Goal: Obtain resource: Obtain resource

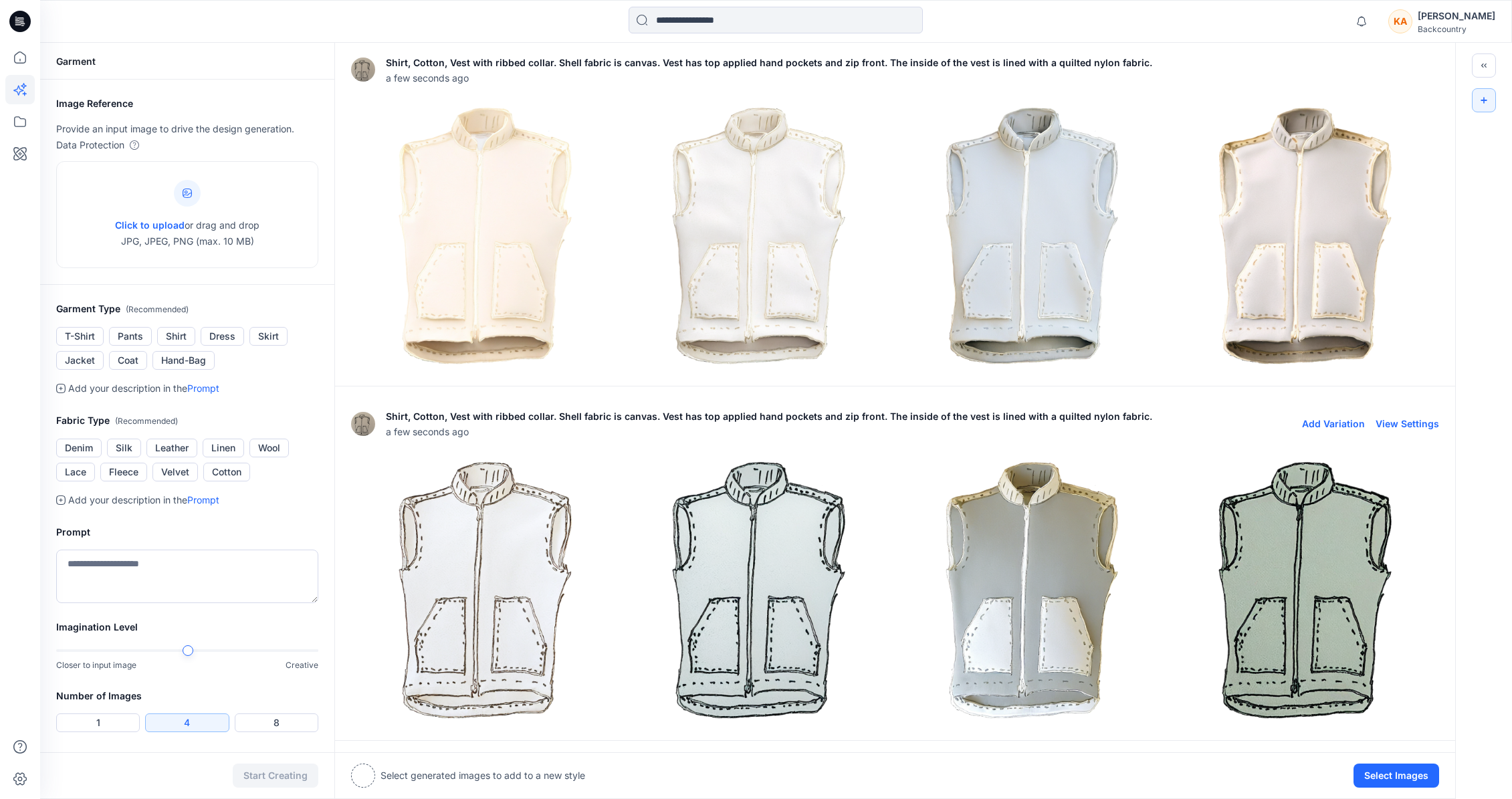
click at [764, 570] on img at bounding box center [759, 590] width 267 height 267
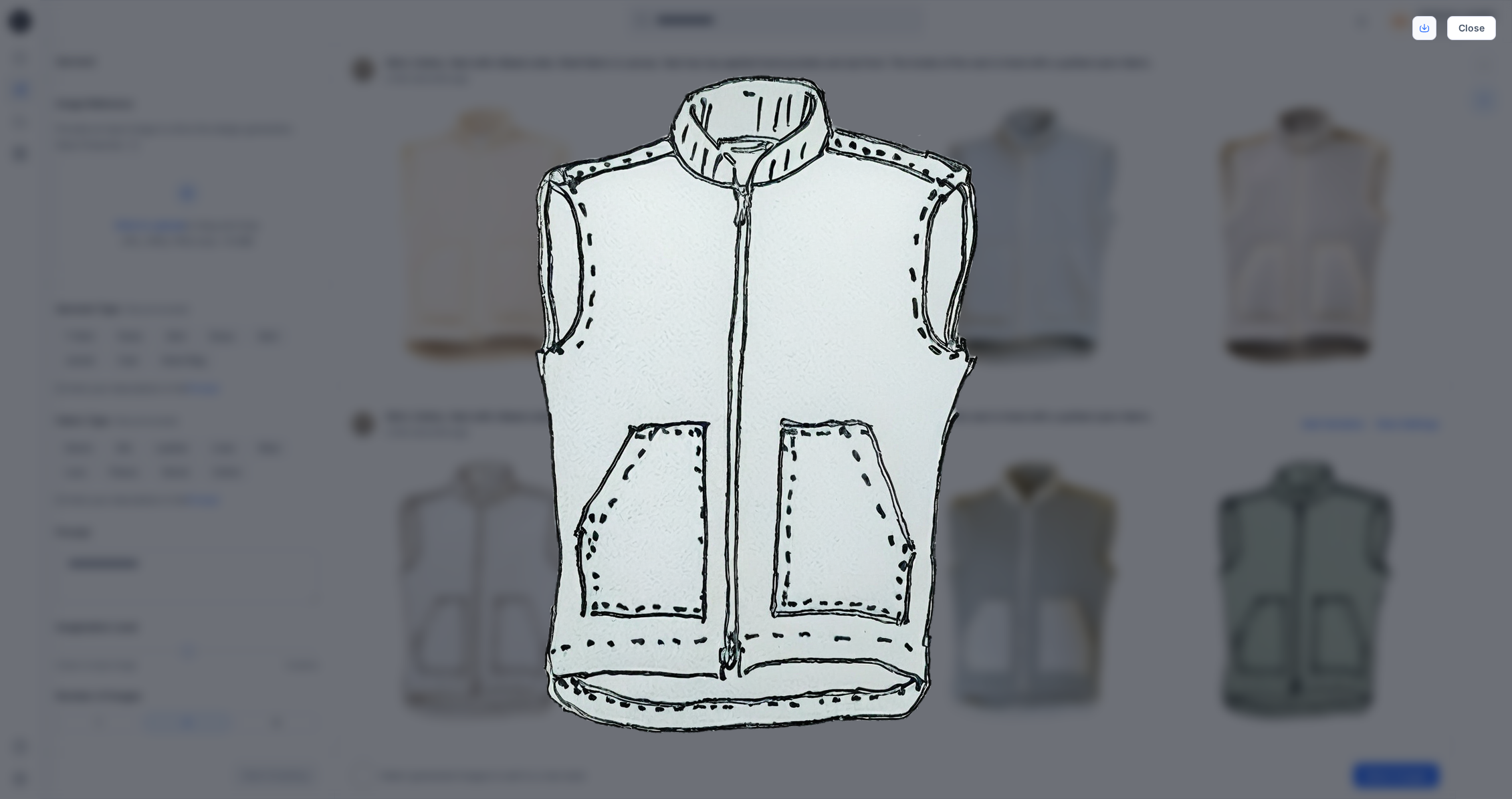
click at [1431, 28] on link "Download" at bounding box center [1425, 28] width 24 height 24
click at [1307, 244] on div "Close" at bounding box center [756, 400] width 1512 height 799
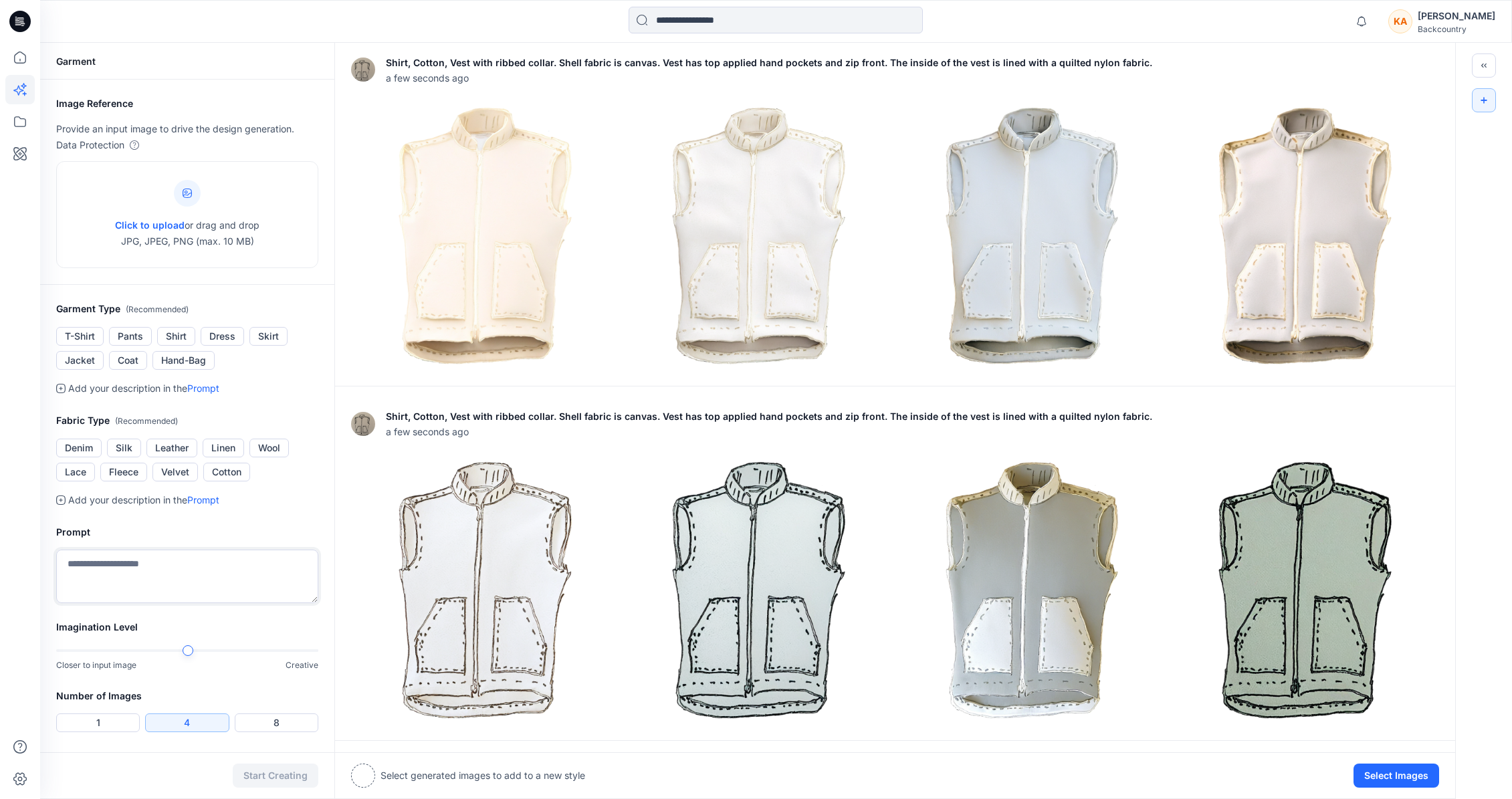
click at [134, 555] on textarea at bounding box center [187, 576] width 262 height 53
click at [184, 191] on icon at bounding box center [188, 193] width 9 height 9
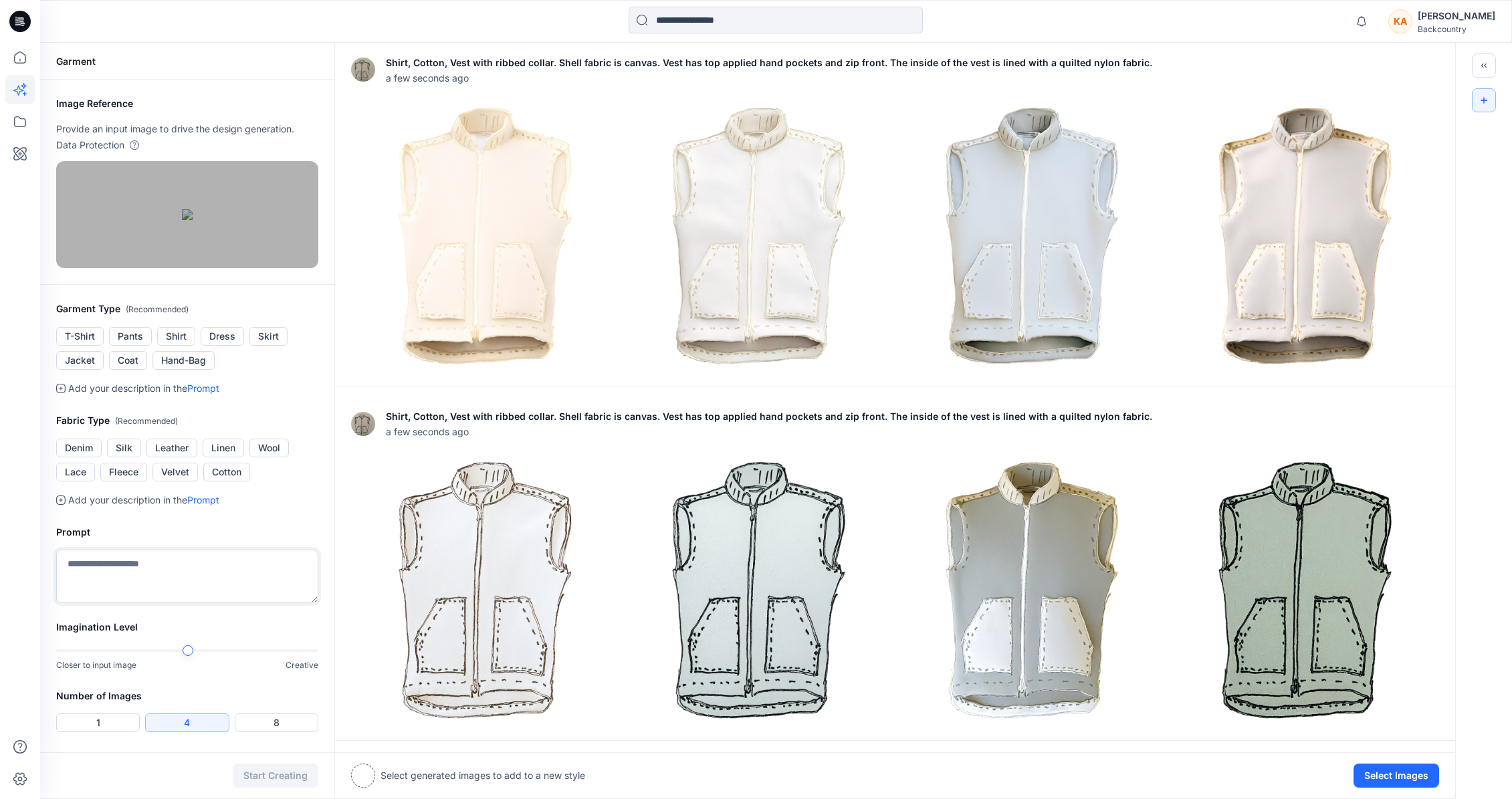
click at [196, 603] on textarea at bounding box center [187, 576] width 262 height 53
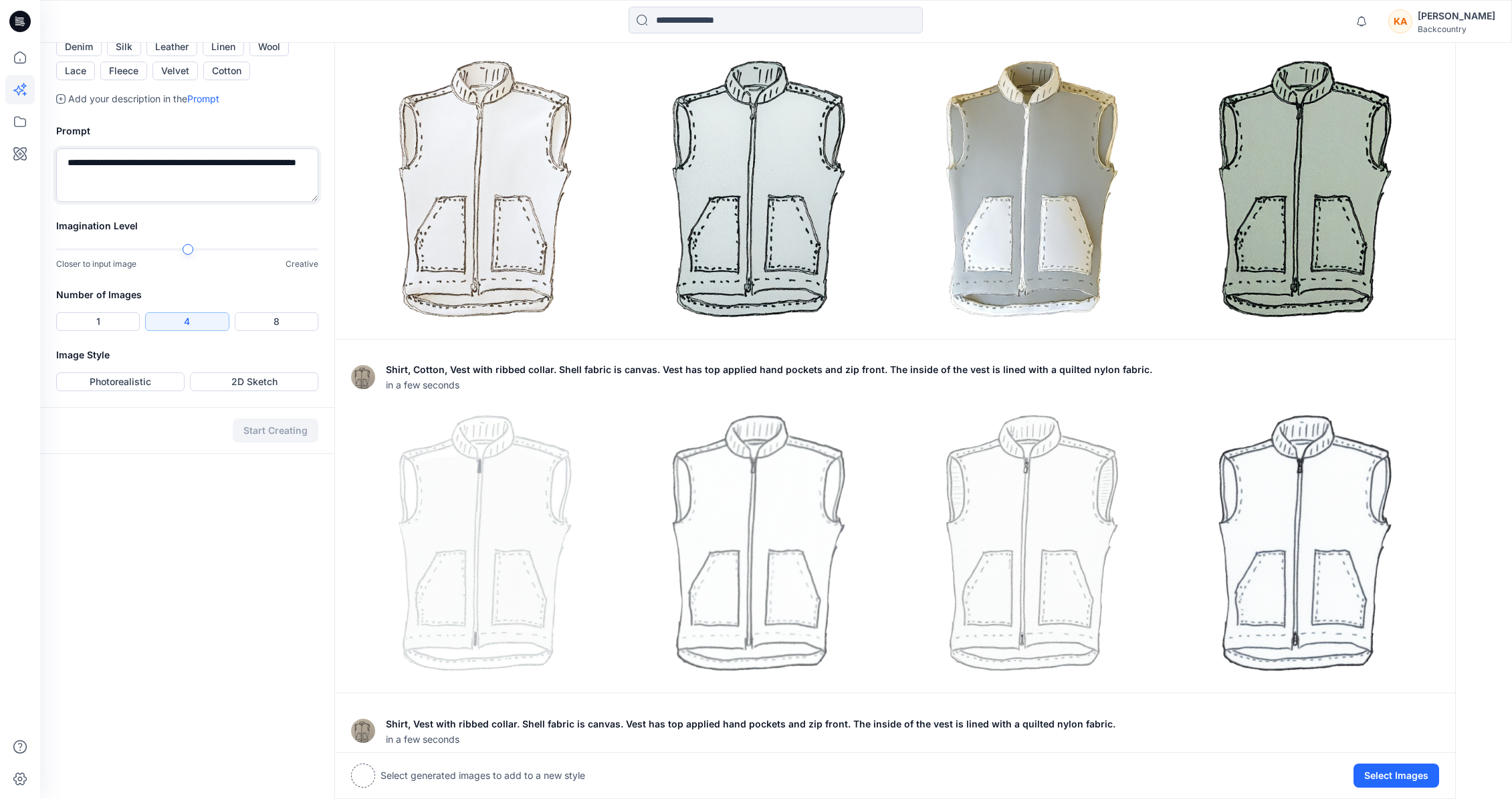
scroll to position [418, 0]
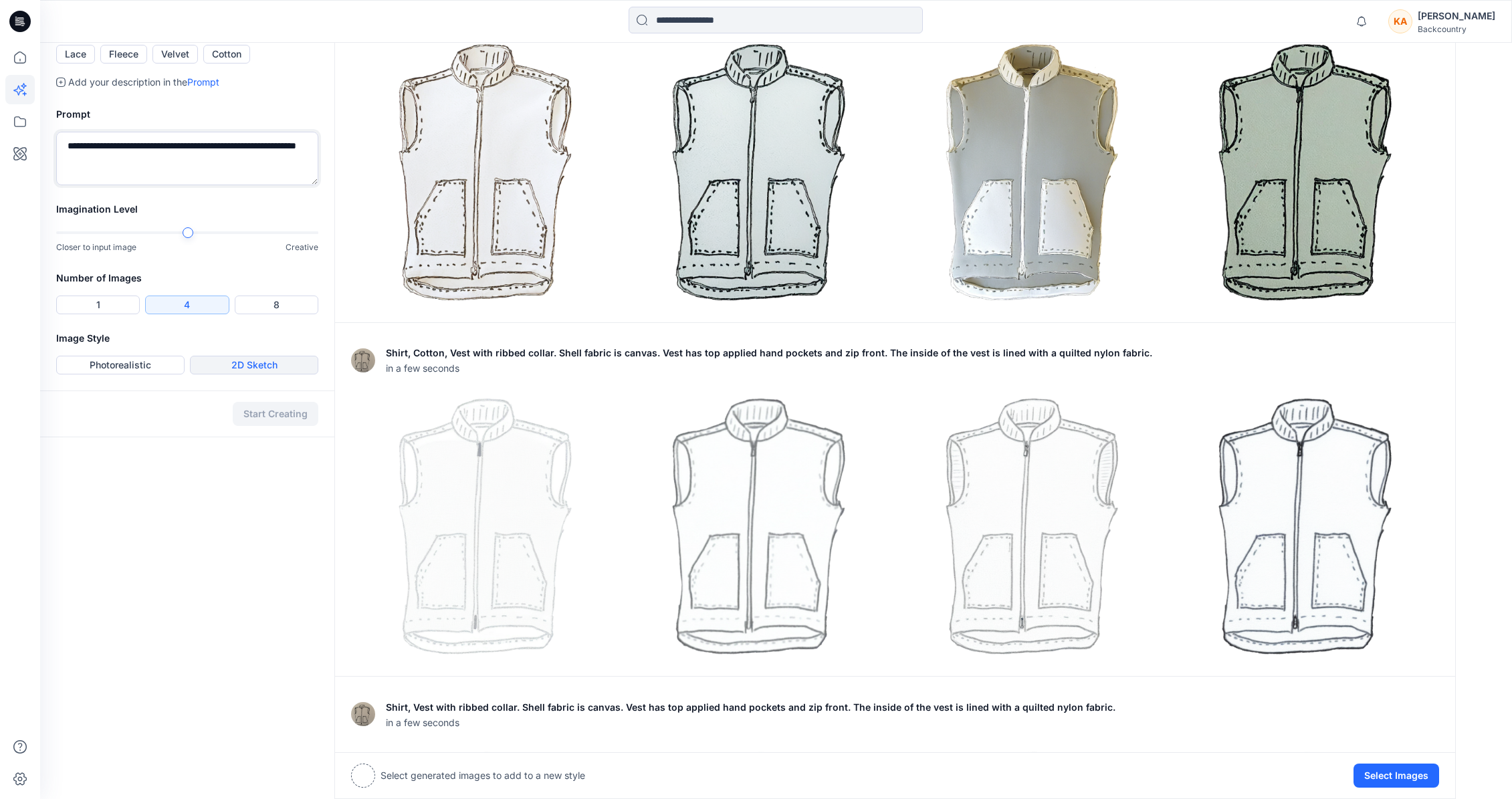
type textarea "**********"
click at [240, 374] on button "2D Sketch" at bounding box center [254, 365] width 129 height 19
click at [285, 426] on button "Start Creating" at bounding box center [276, 414] width 85 height 24
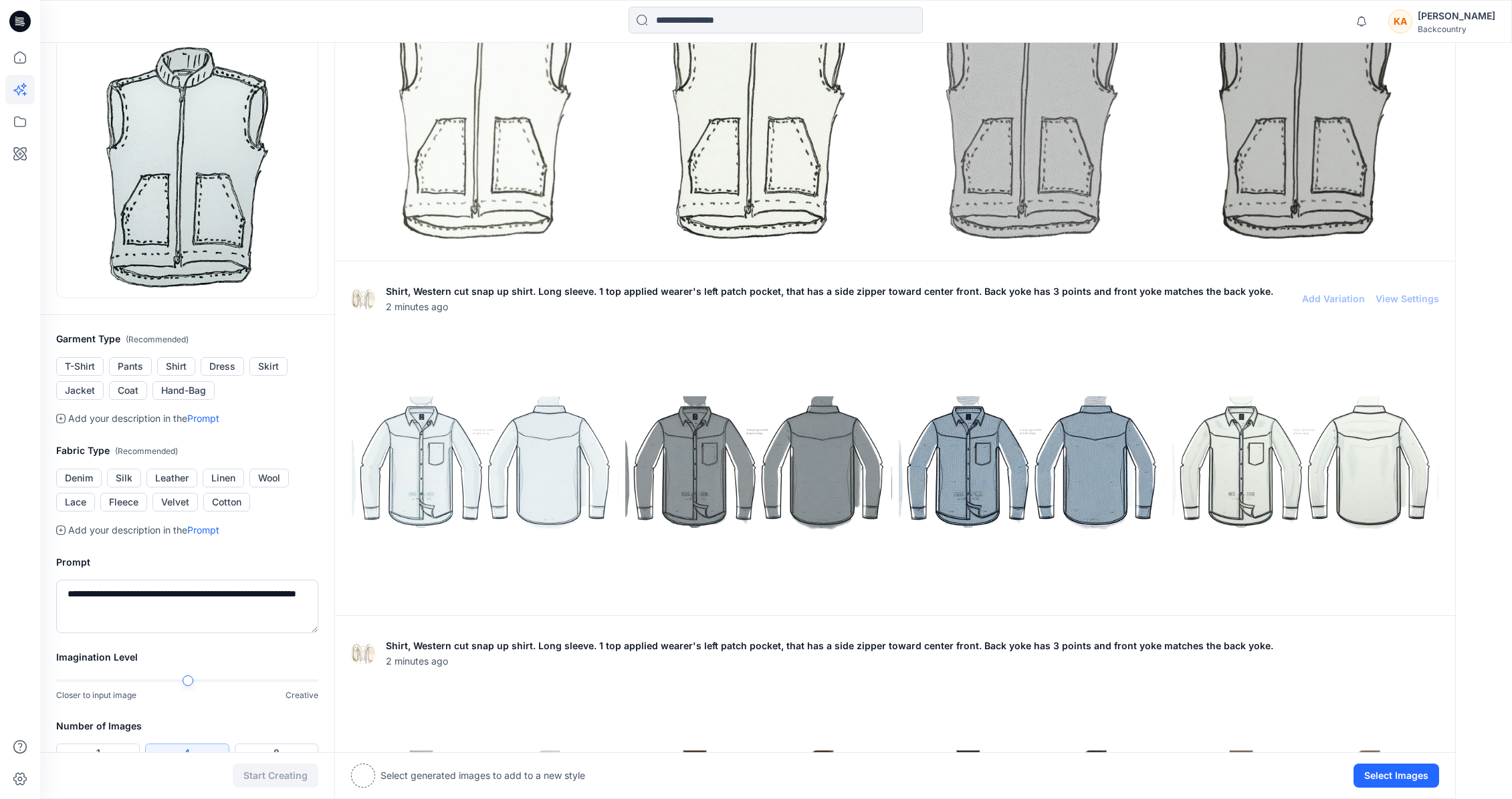
scroll to position [0, 0]
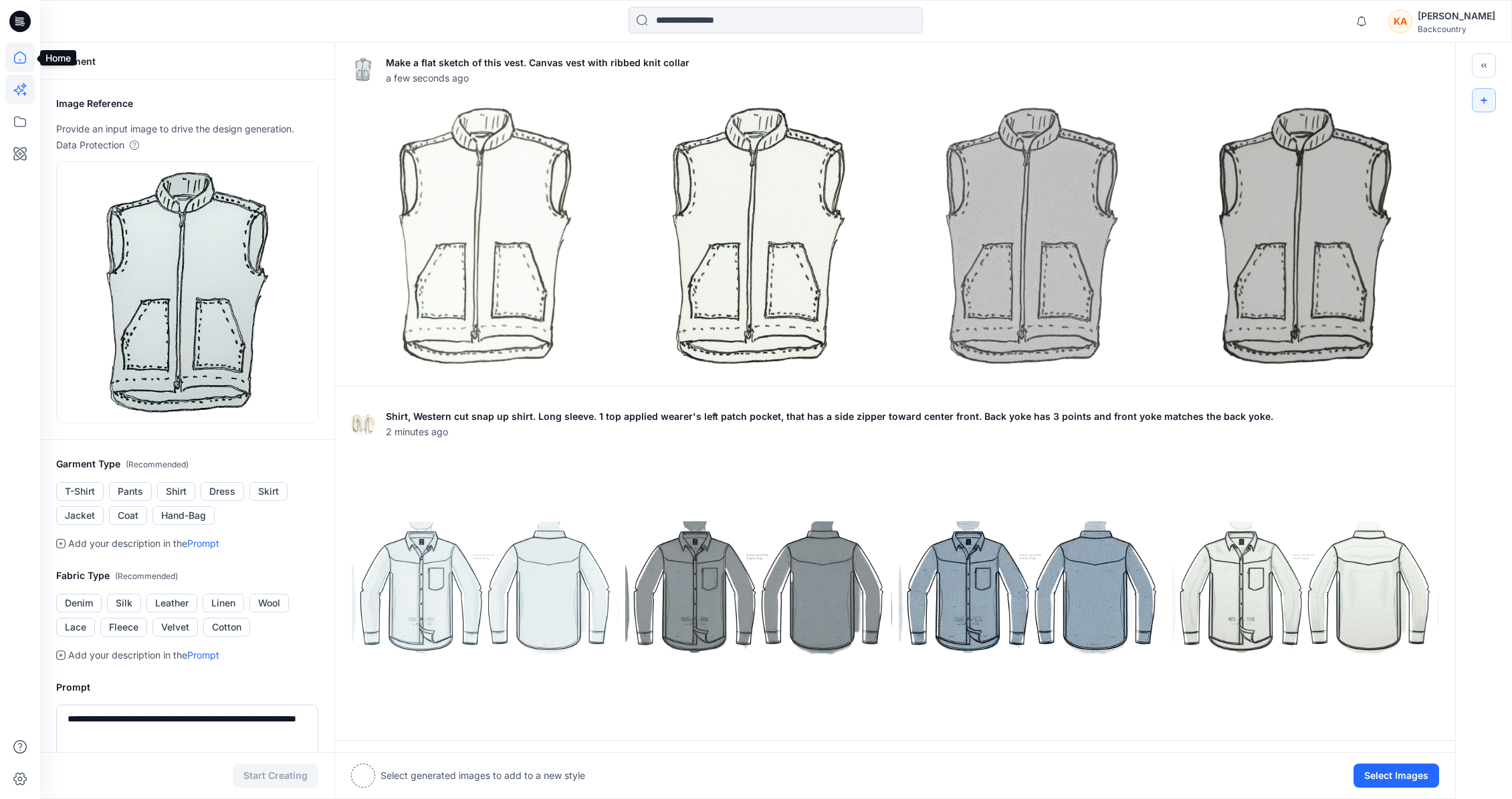
click at [22, 58] on icon at bounding box center [20, 57] width 29 height 29
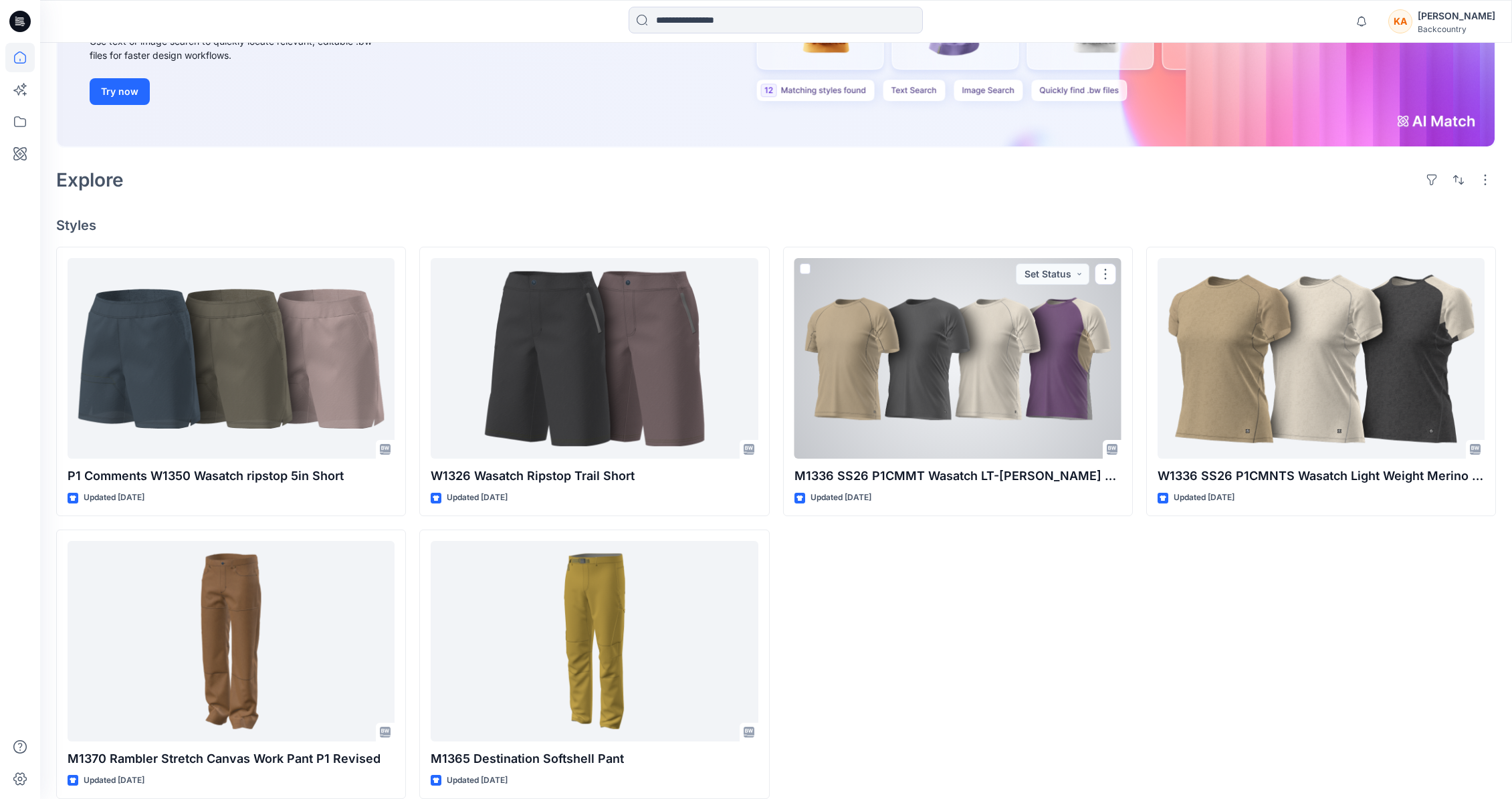
scroll to position [236, 0]
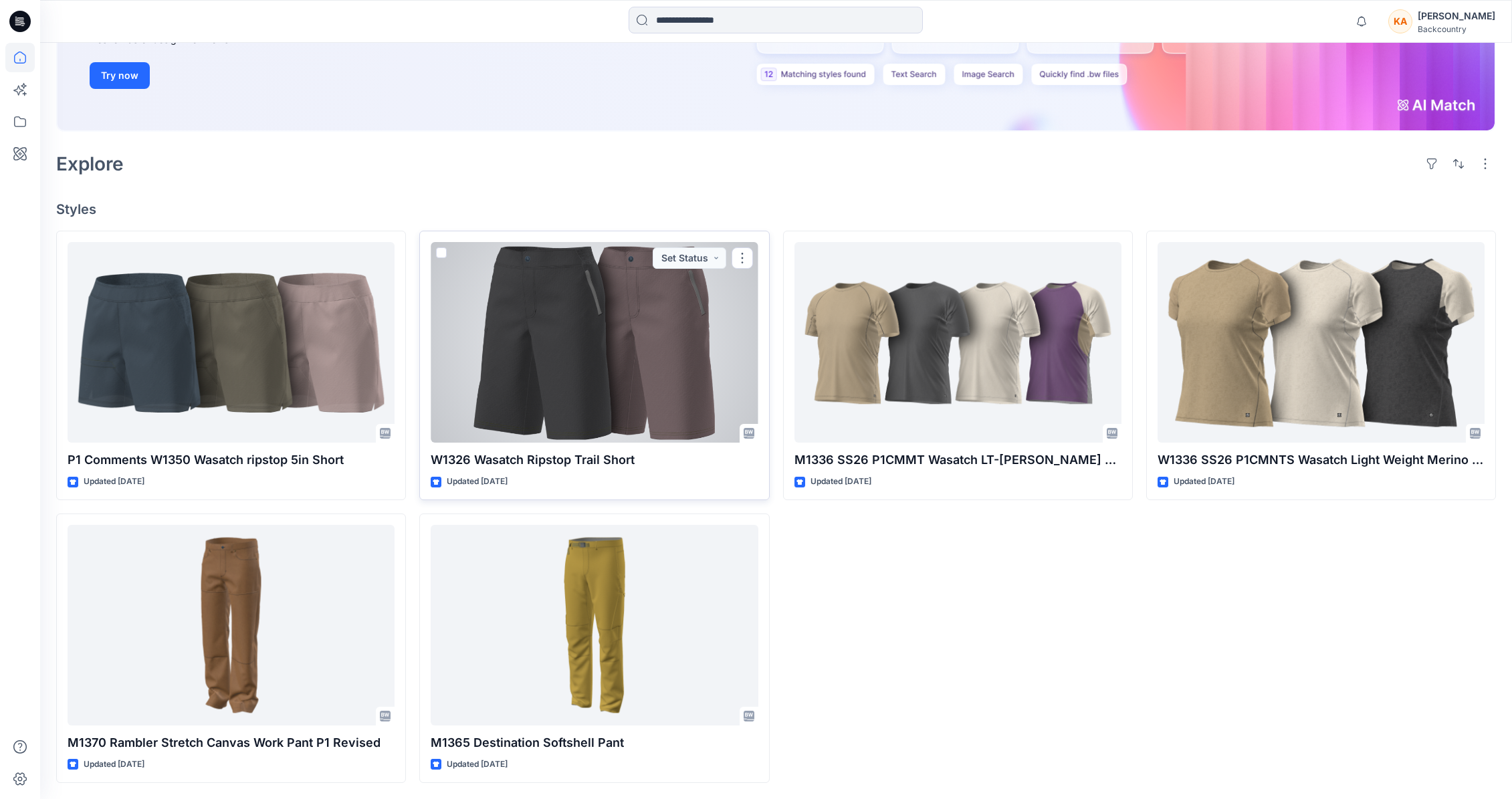
click at [609, 364] on div at bounding box center [594, 342] width 327 height 200
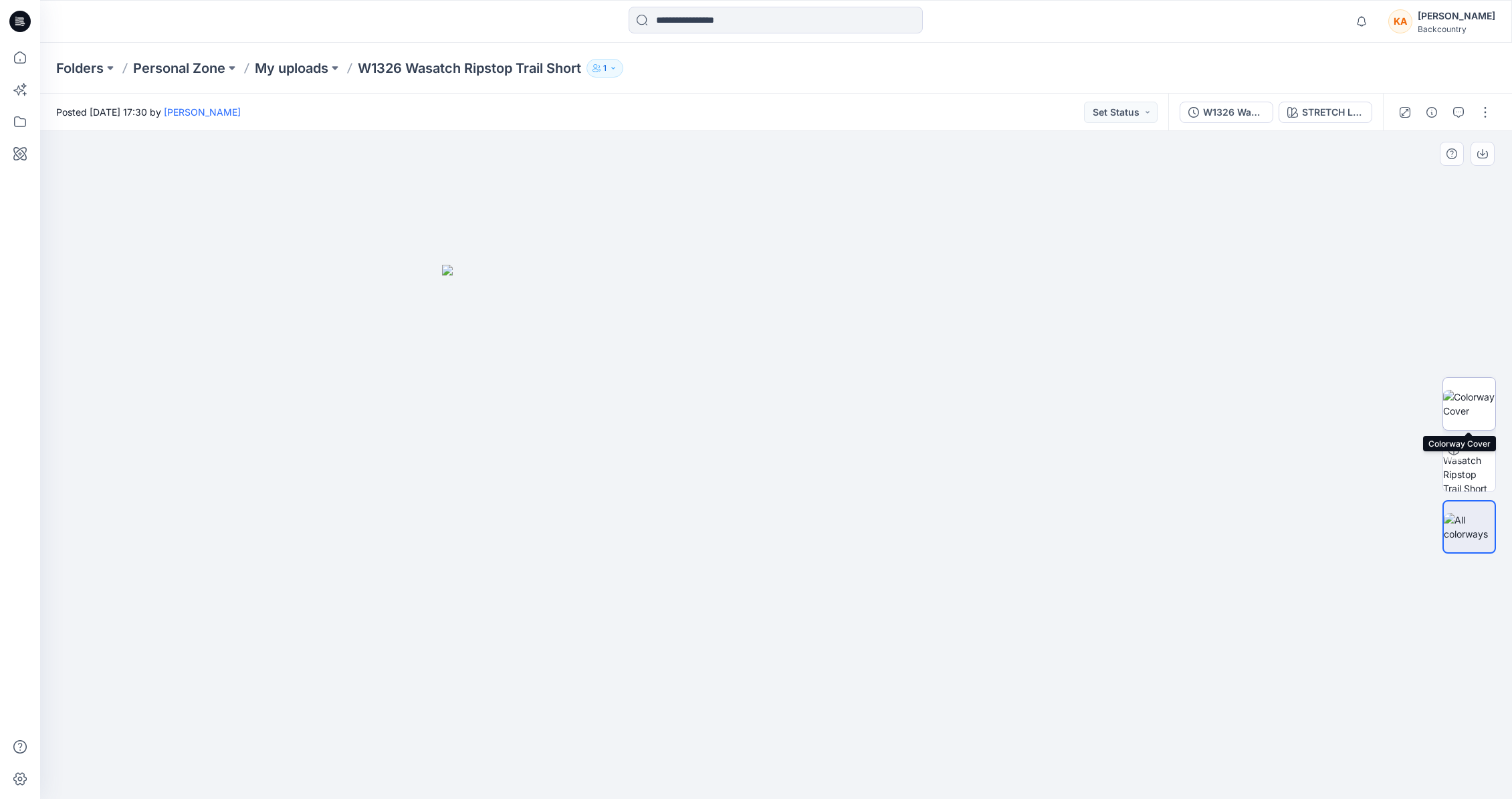
click at [1462, 408] on img at bounding box center [1469, 404] width 52 height 28
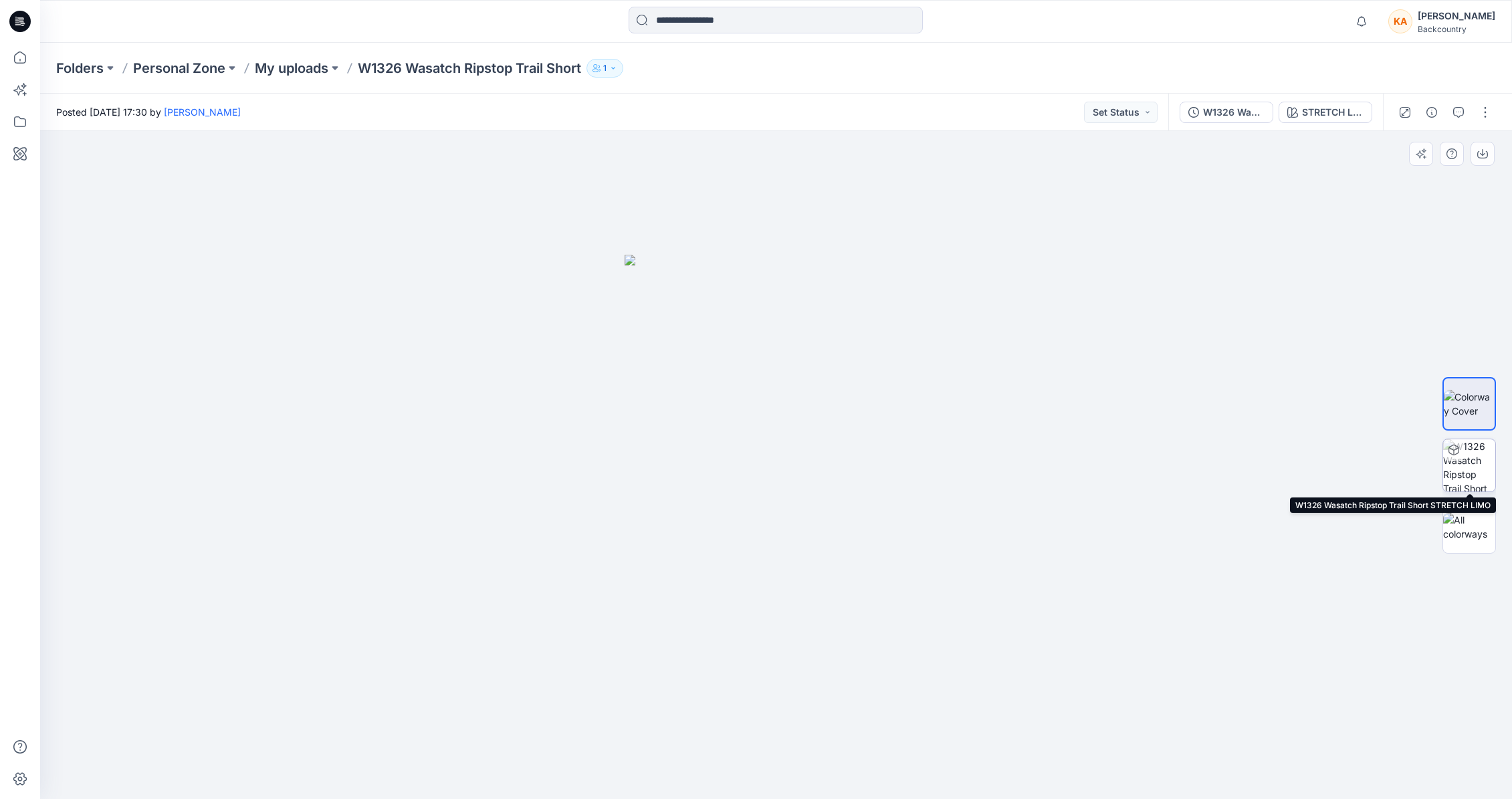
click at [1470, 484] on img at bounding box center [1469, 465] width 52 height 52
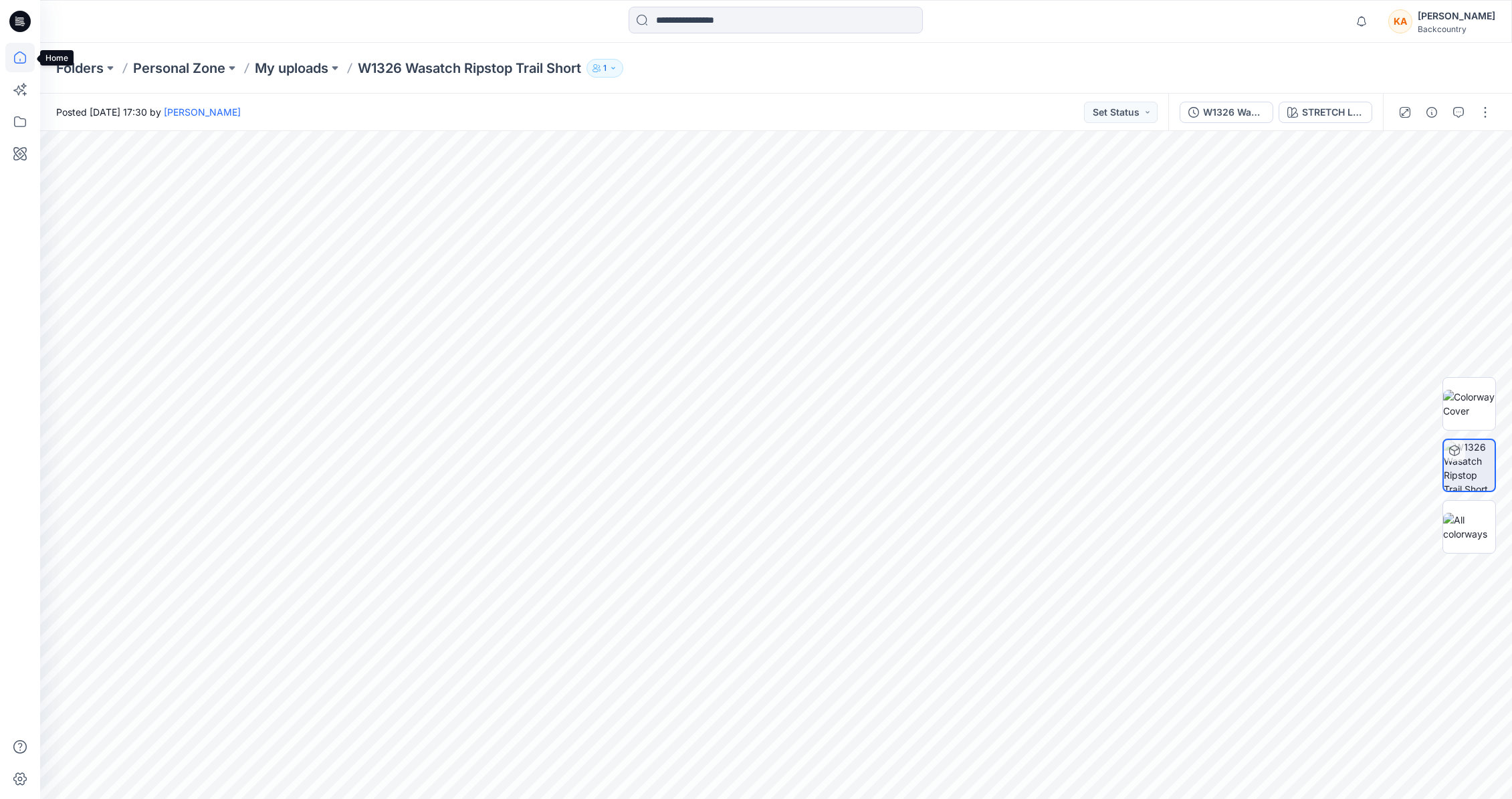
click at [16, 58] on icon at bounding box center [20, 57] width 29 height 29
